Goal: Download file/media

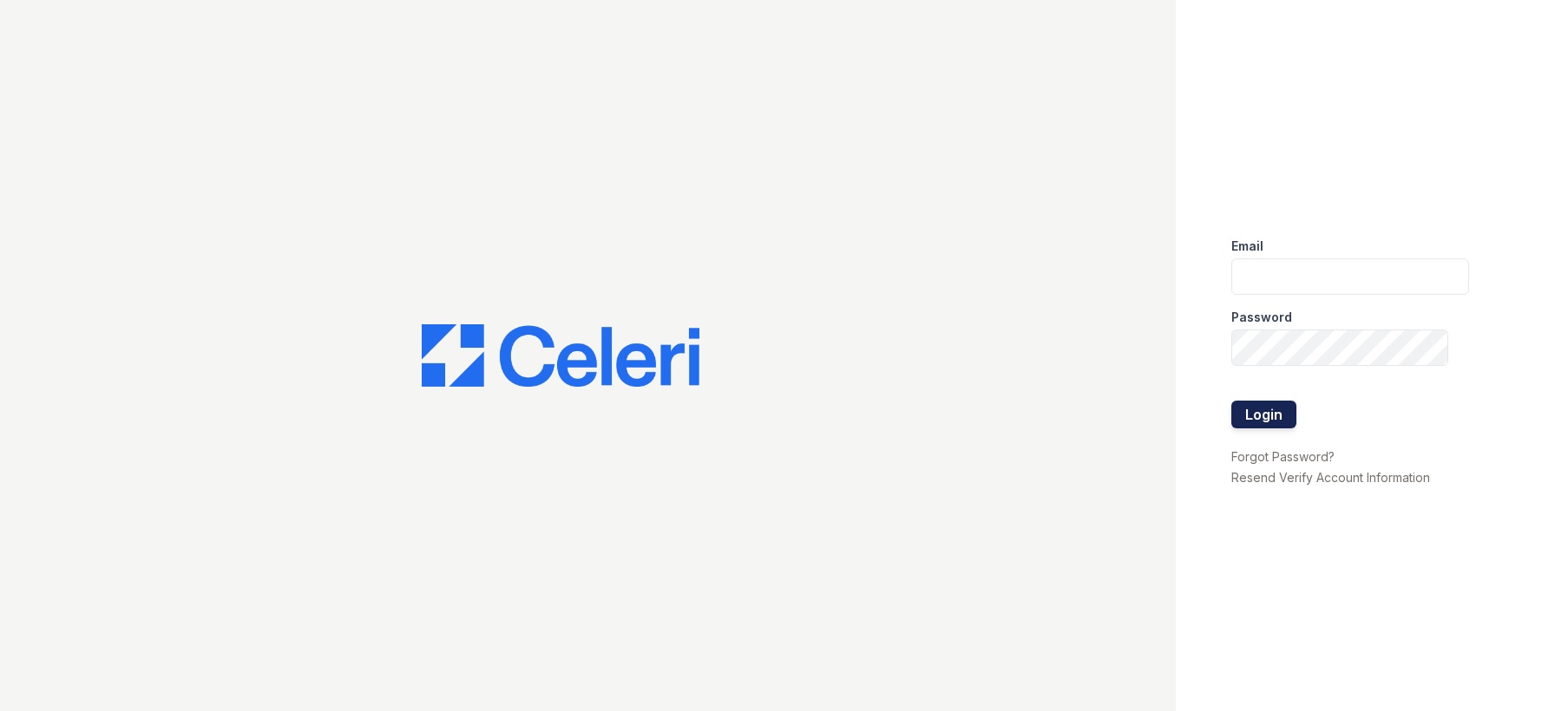
type input "arrive2801@trinity-pm.com"
click at [1273, 407] on button "Login" at bounding box center [1263, 415] width 65 height 28
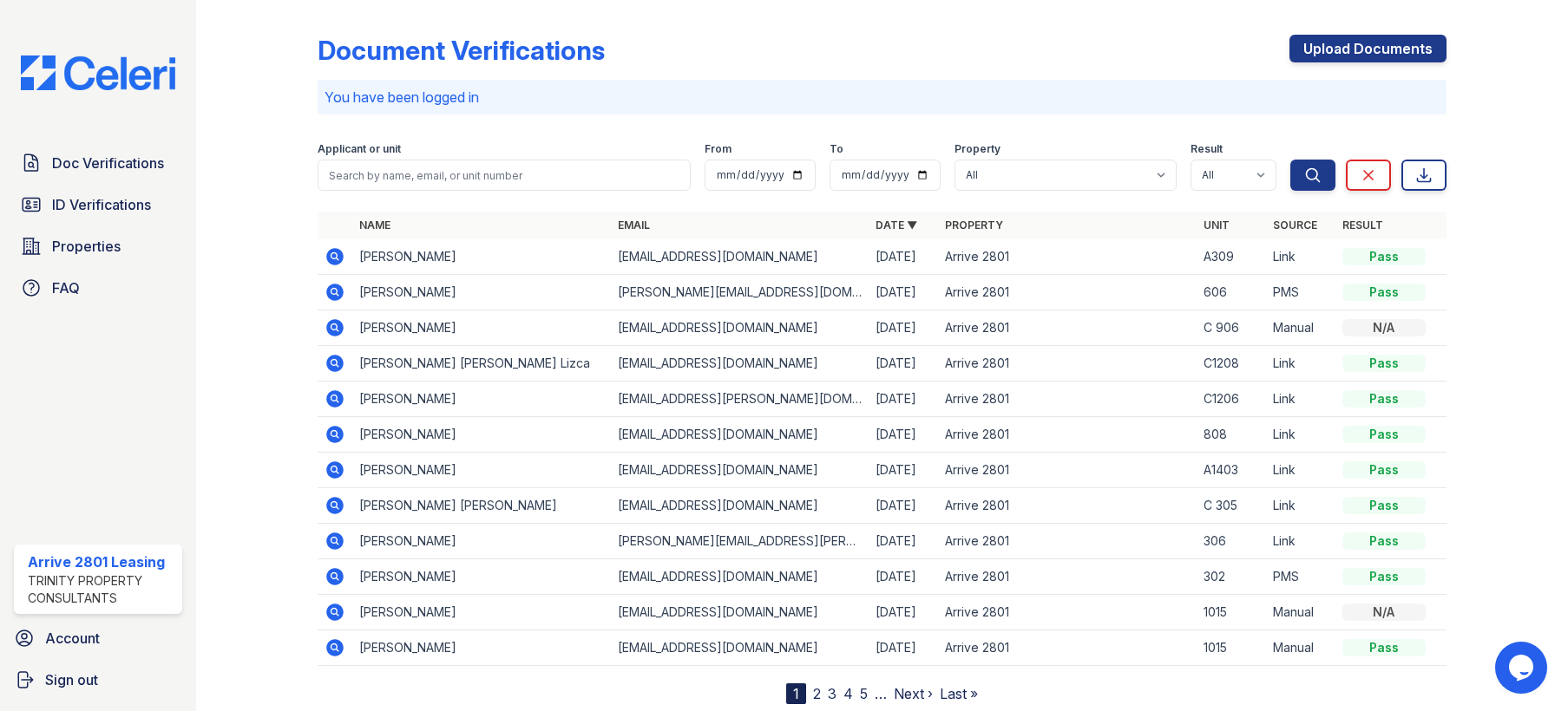
click at [447, 430] on td "[PERSON_NAME]" at bounding box center [481, 435] width 258 height 36
click at [329, 436] on icon at bounding box center [335, 434] width 17 height 17
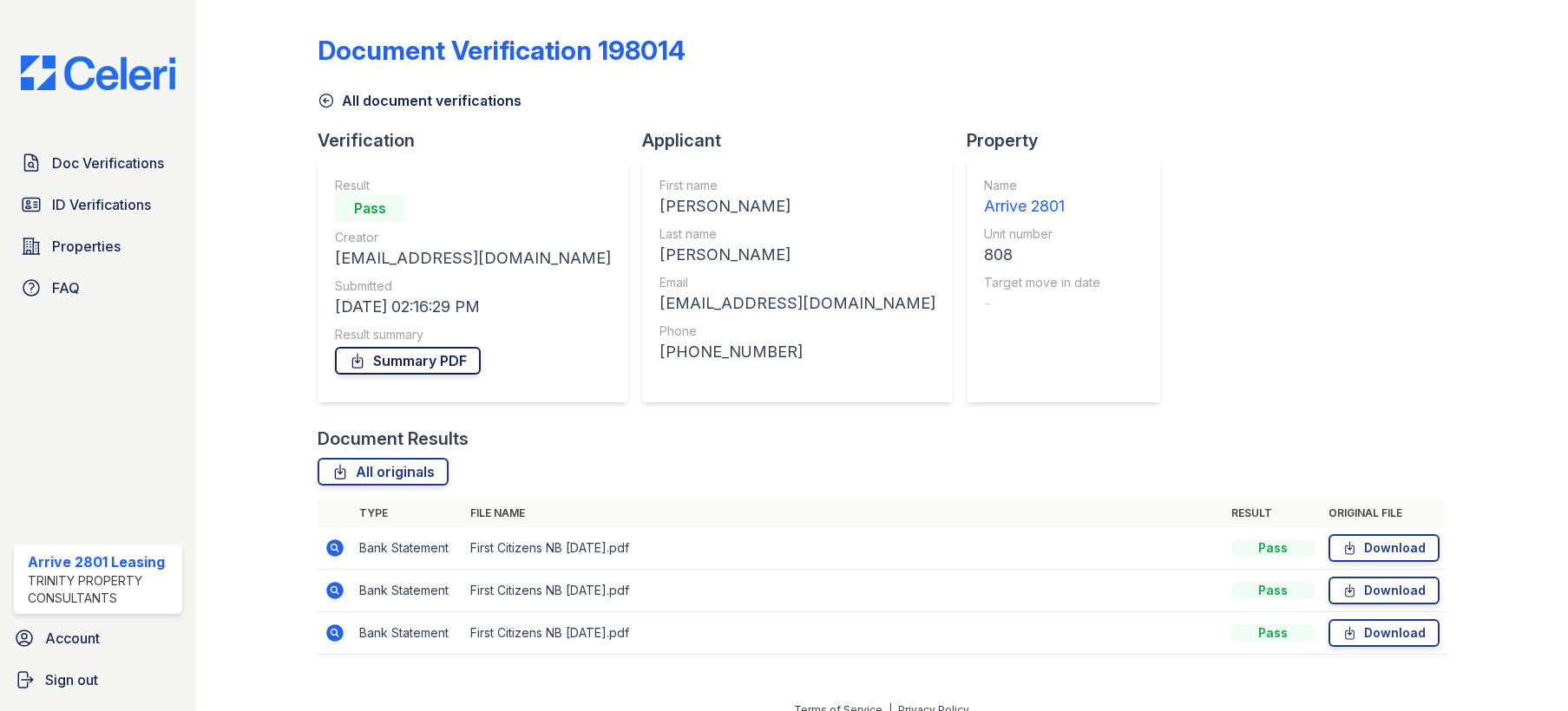
click at [408, 363] on link "Summary PDF" at bounding box center [408, 361] width 146 height 28
